Goal: Transaction & Acquisition: Purchase product/service

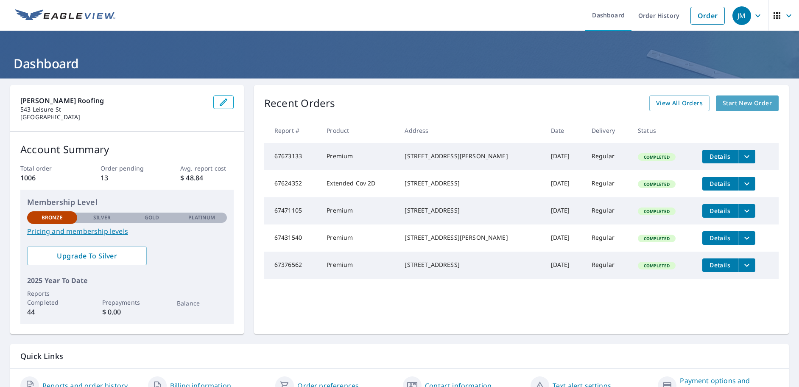
click at [755, 102] on span "Start New Order" at bounding box center [747, 103] width 49 height 11
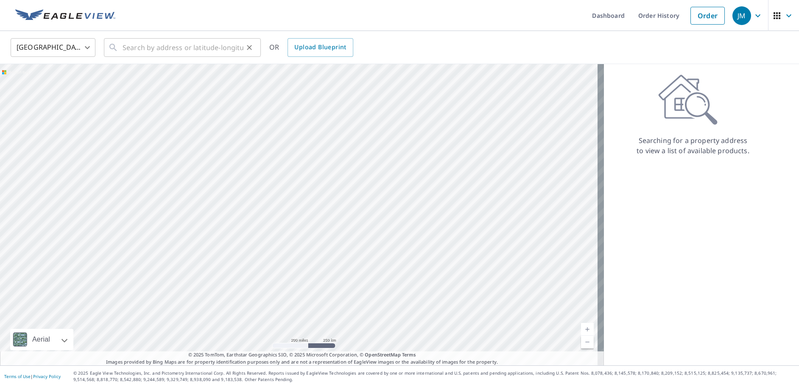
click at [117, 49] on icon at bounding box center [113, 47] width 10 height 10
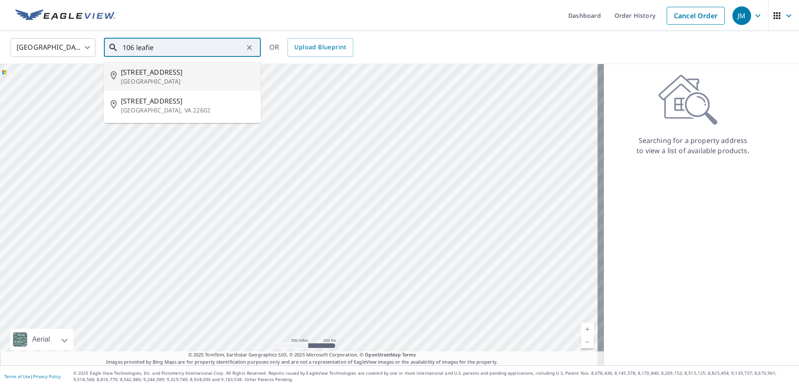
click at [135, 81] on p "[GEOGRAPHIC_DATA]" at bounding box center [187, 81] width 133 height 8
type input "[STREET_ADDRESS]"
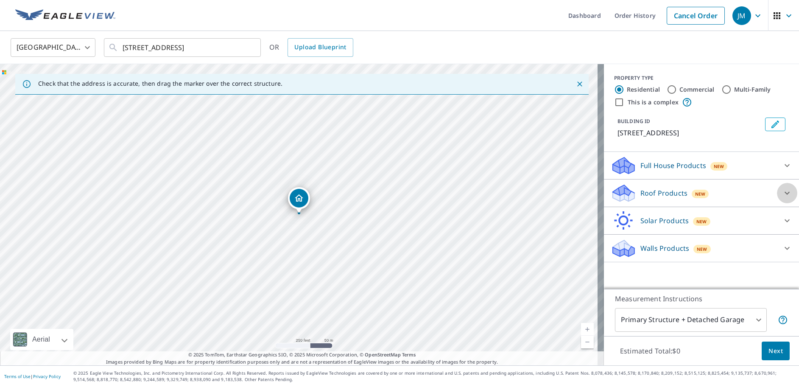
click at [785, 189] on icon at bounding box center [787, 193] width 10 height 10
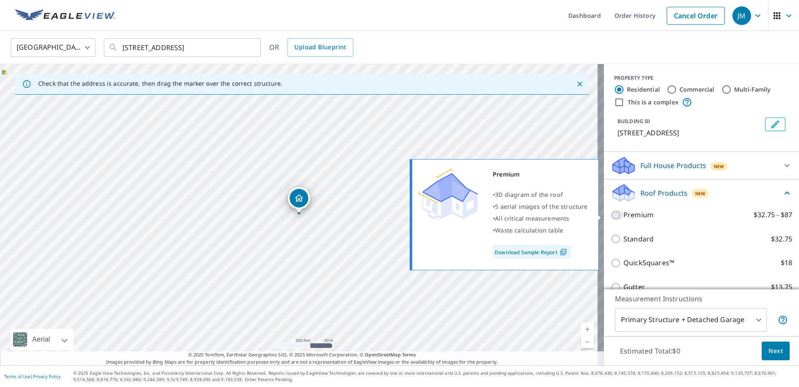
click at [611, 214] on input "Premium $32.75 - $87" at bounding box center [617, 215] width 13 height 10
checkbox input "true"
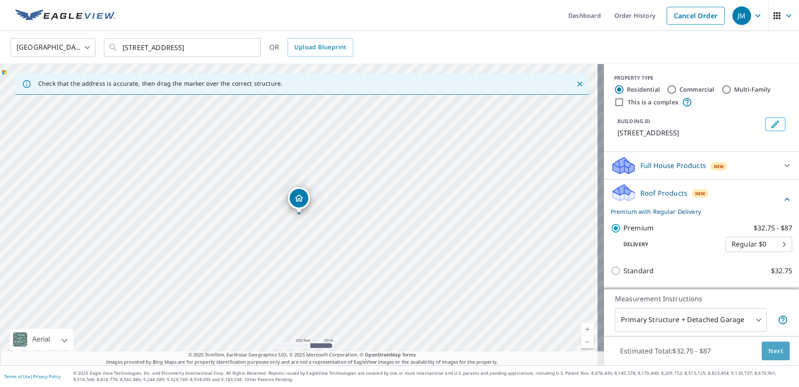
click at [772, 353] on span "Next" at bounding box center [776, 351] width 14 height 11
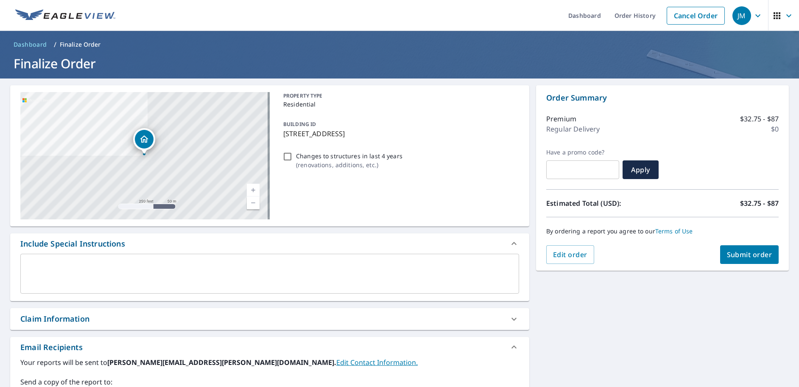
click at [746, 251] on span "Submit order" at bounding box center [749, 254] width 45 height 9
checkbox input "true"
